Goal: Information Seeking & Learning: Stay updated

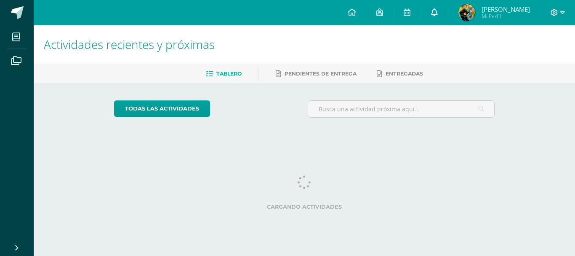
click at [433, 17] on link at bounding box center [434, 12] width 27 height 25
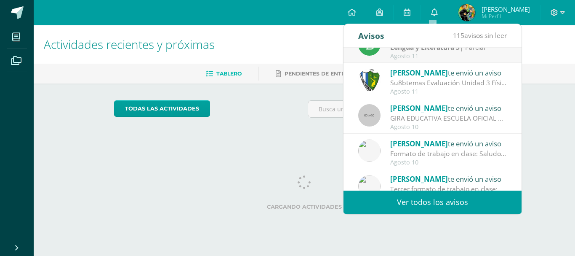
scroll to position [140, 0]
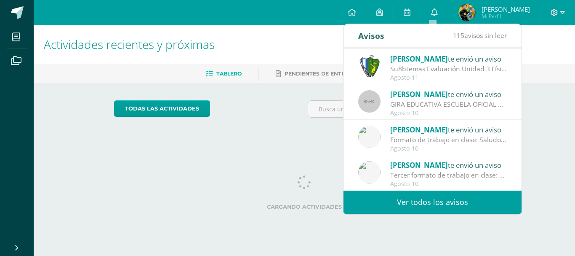
click at [446, 200] on link "Ver todos los avisos" at bounding box center [433, 201] width 178 height 23
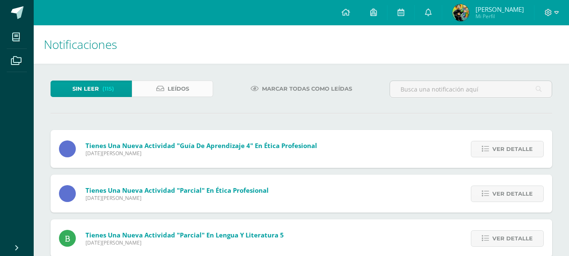
click at [195, 90] on link "Leídos" at bounding box center [172, 88] width 81 height 16
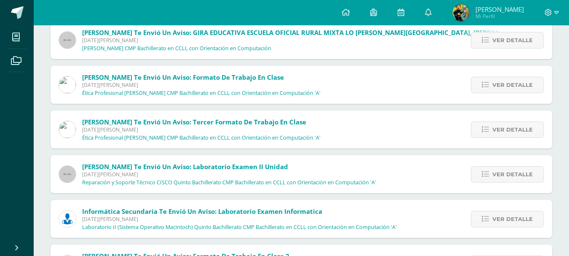
scroll to position [211, 0]
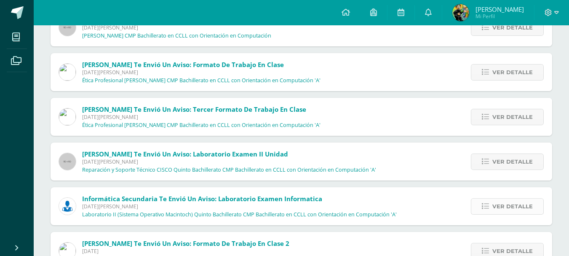
click at [504, 202] on span "Ver detalle" at bounding box center [512, 206] width 40 height 16
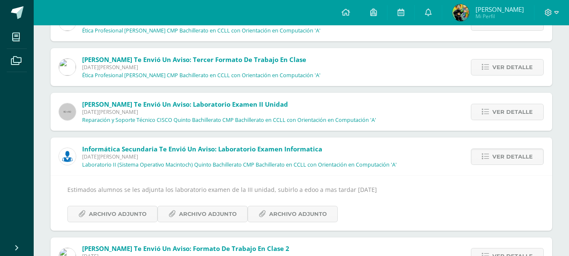
scroll to position [337, 0]
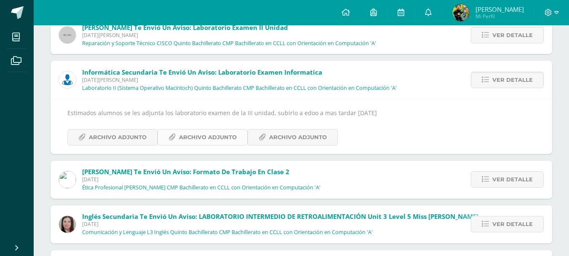
click at [219, 140] on span "Archivo Adjunto" at bounding box center [208, 137] width 58 height 16
click at [128, 133] on span "Archivo Adjunto" at bounding box center [118, 137] width 58 height 16
click at [292, 135] on span "Archivo Adjunto" at bounding box center [298, 137] width 58 height 16
